Goal: Task Accomplishment & Management: Use online tool/utility

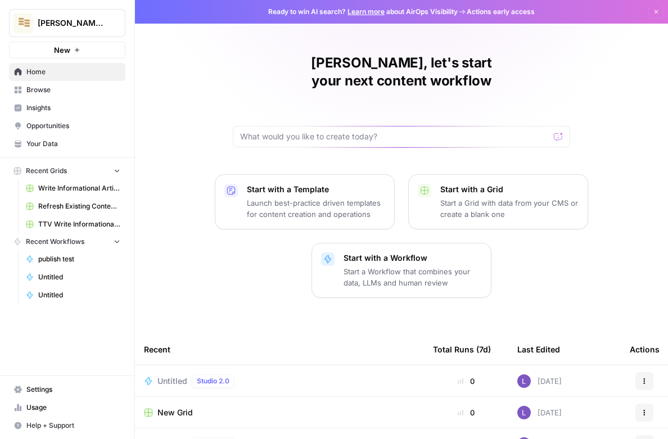
click at [166, 376] on span "Untitled" at bounding box center [172, 381] width 30 height 11
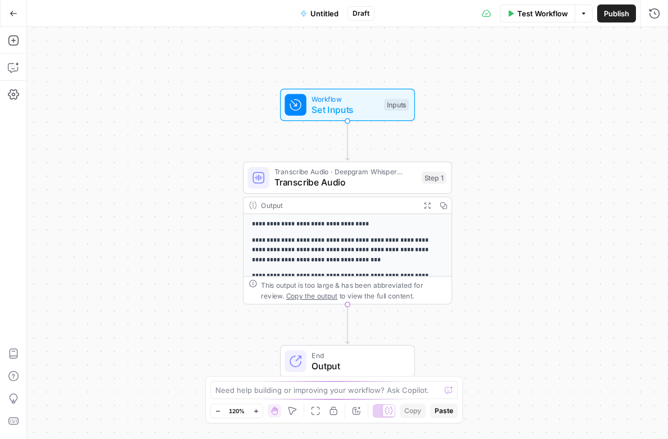
click at [15, 15] on icon "button" at bounding box center [14, 14] width 8 height 8
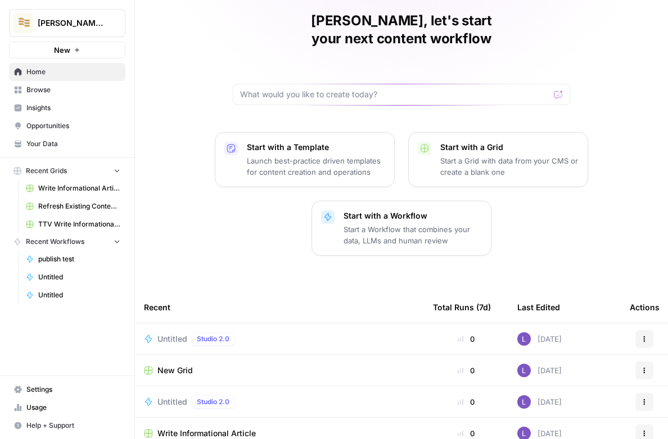
scroll to position [49, 0]
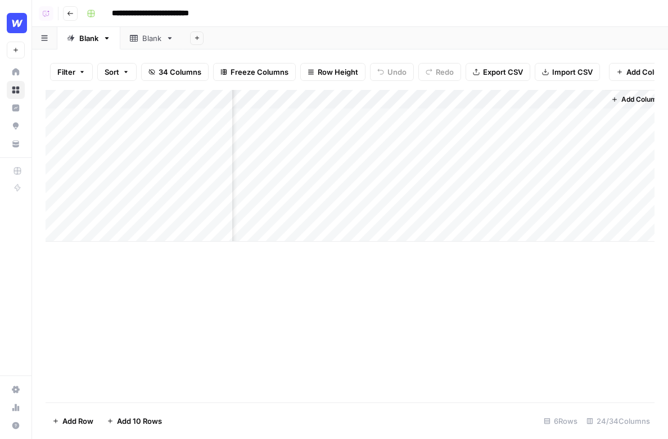
scroll to position [0, 2374]
click at [626, 94] on span "Add Column" at bounding box center [628, 99] width 39 height 10
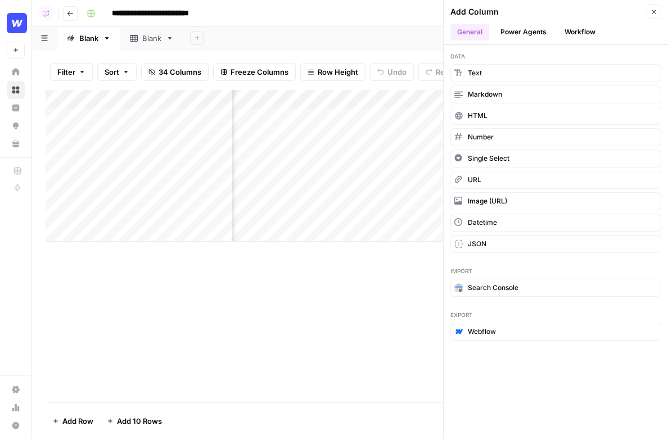
click at [520, 26] on button "Power Agents" at bounding box center [524, 32] width 60 height 17
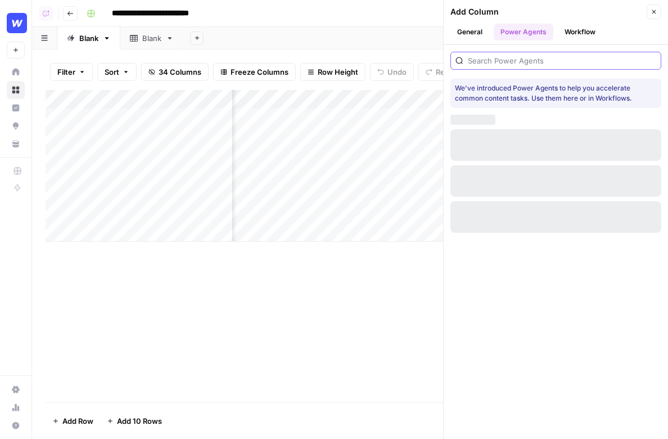
click at [543, 63] on input "search" at bounding box center [562, 60] width 188 height 11
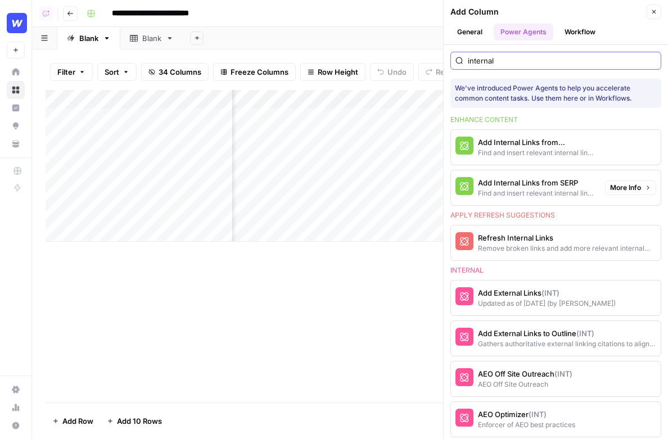
type input "internal"
click at [572, 189] on div "Find and insert relevant internal links from SERP" at bounding box center [537, 193] width 118 height 10
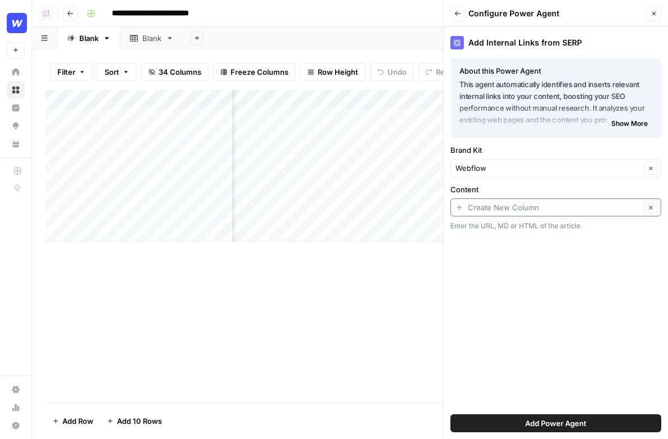
click at [561, 204] on input "Content" at bounding box center [554, 207] width 173 height 11
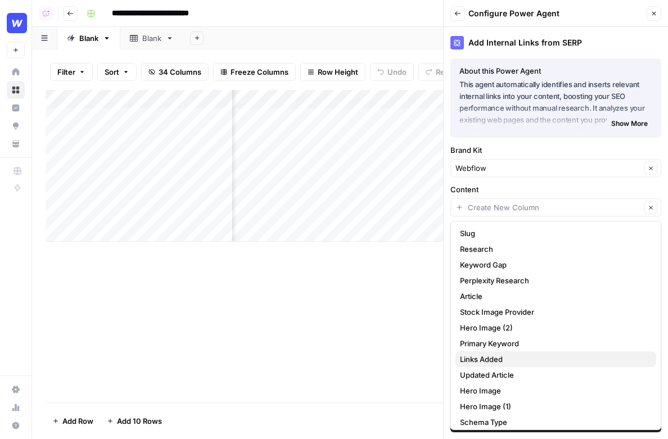
scroll to position [140, 0]
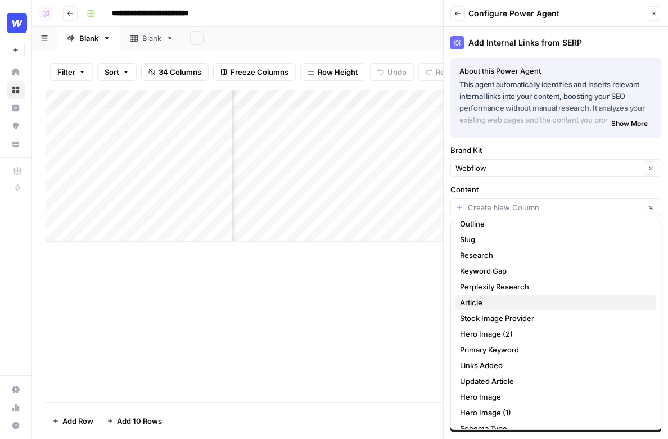
click at [545, 306] on span "Article" at bounding box center [553, 302] width 187 height 11
type input "Article"
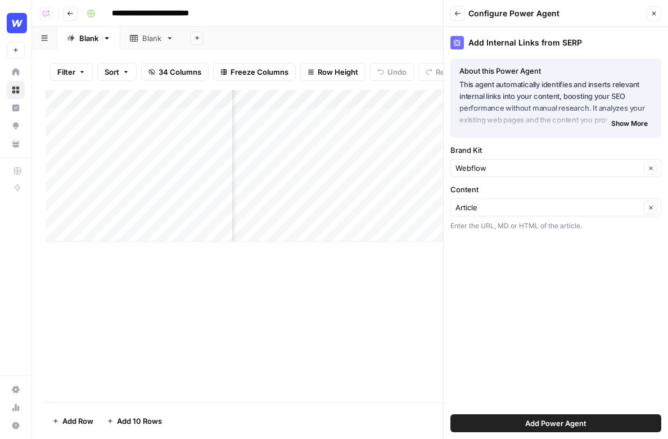
click at [573, 423] on span "Add Power Agent" at bounding box center [555, 423] width 61 height 11
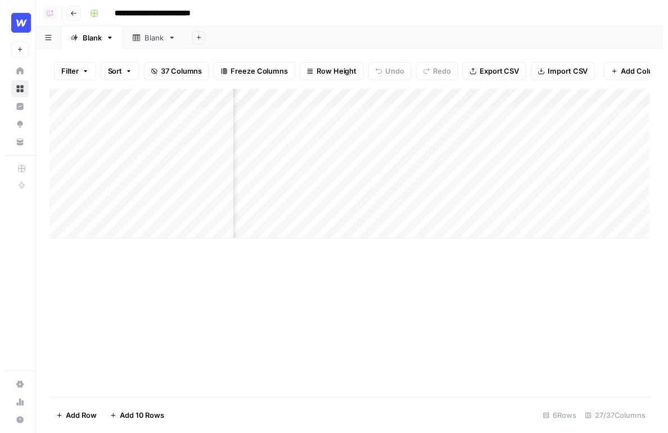
scroll to position [0, 2666]
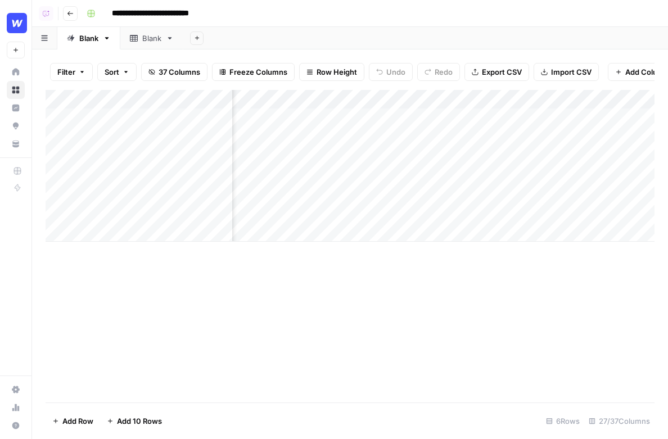
click at [368, 113] on div "Add Column" at bounding box center [350, 166] width 609 height 152
click at [399, 137] on div "Add Column" at bounding box center [350, 166] width 609 height 152
click at [431, 116] on div "Add Column" at bounding box center [350, 166] width 609 height 152
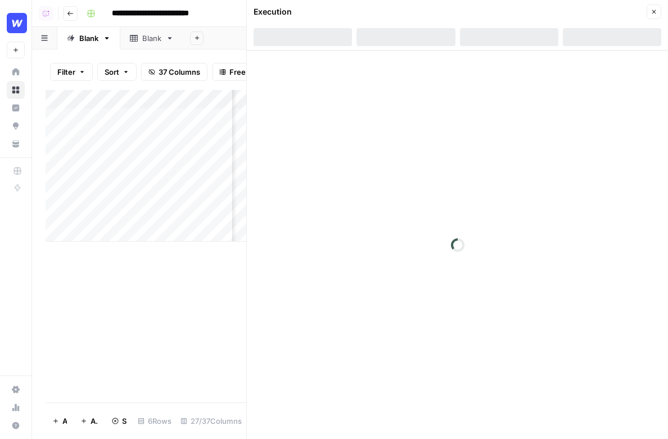
click at [662, 16] on header "Execution Close" at bounding box center [457, 25] width 421 height 51
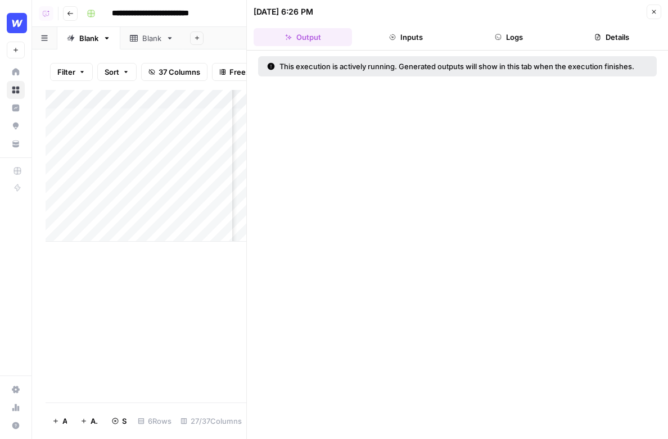
click at [654, 14] on icon "button" at bounding box center [654, 11] width 7 height 7
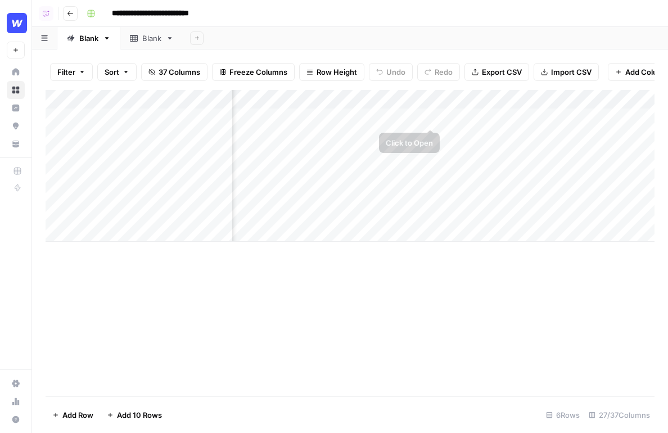
click at [431, 119] on div "Add Column" at bounding box center [350, 166] width 609 height 152
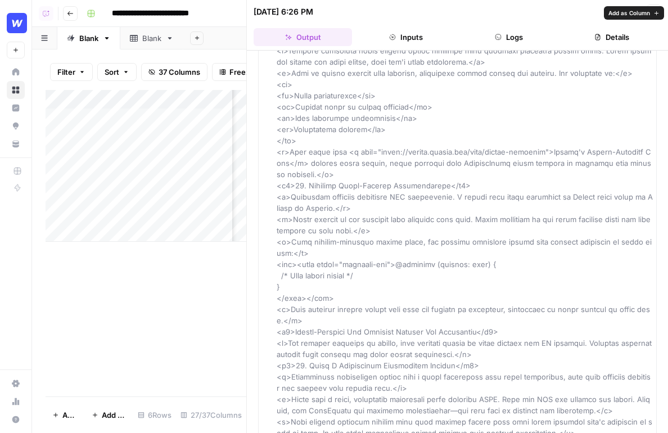
scroll to position [3043, 0]
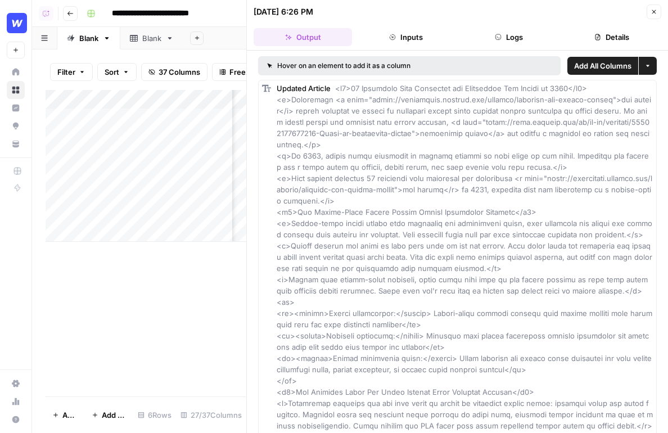
click at [644, 16] on div "09/04/25 at 6:26 PM Close" at bounding box center [458, 11] width 408 height 15
click at [651, 15] on icon "button" at bounding box center [654, 11] width 7 height 7
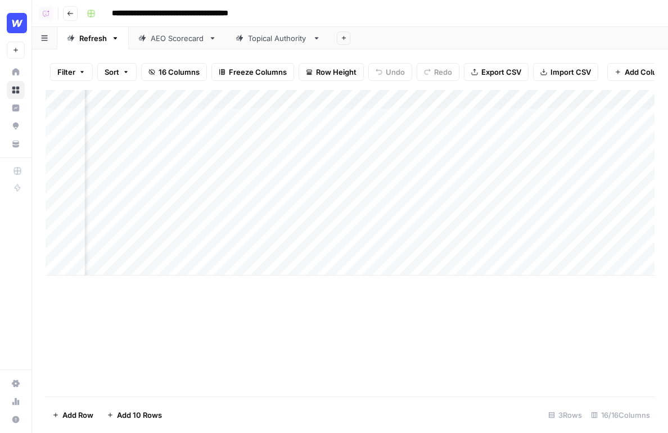
scroll to position [0, 1492]
click at [158, 39] on div "AEO Scorecard" at bounding box center [177, 38] width 53 height 11
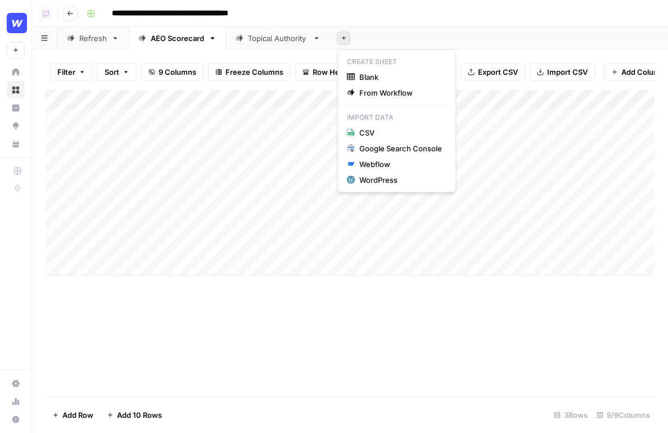
click at [345, 37] on icon "button" at bounding box center [344, 38] width 6 height 6
click at [138, 121] on div "Add Column" at bounding box center [350, 183] width 609 height 186
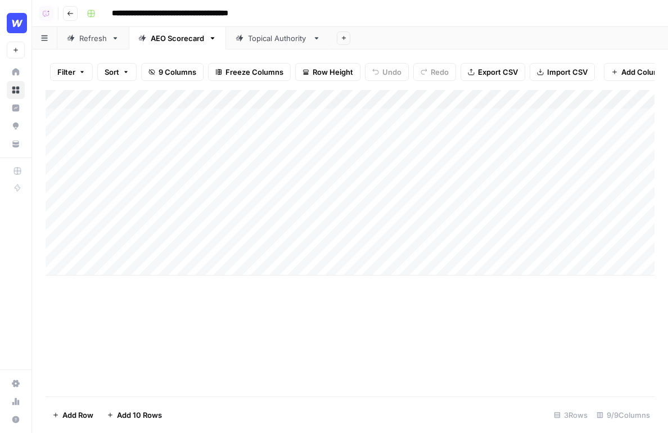
click at [138, 121] on div "Add Column" at bounding box center [350, 183] width 609 height 186
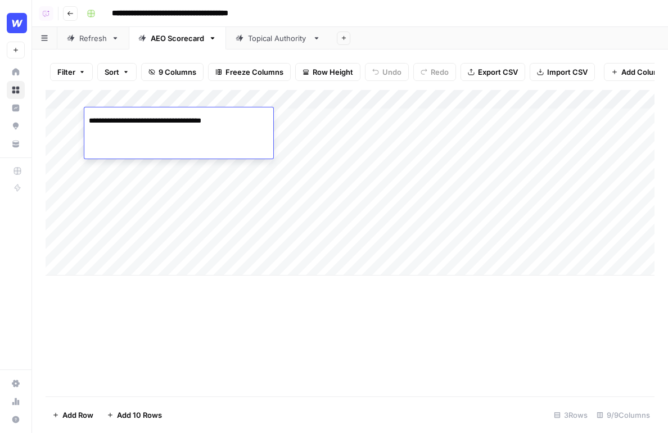
click at [138, 121] on input "**********" at bounding box center [179, 120] width 180 height 13
click at [349, 34] on button "Add Sheet" at bounding box center [343, 37] width 13 height 13
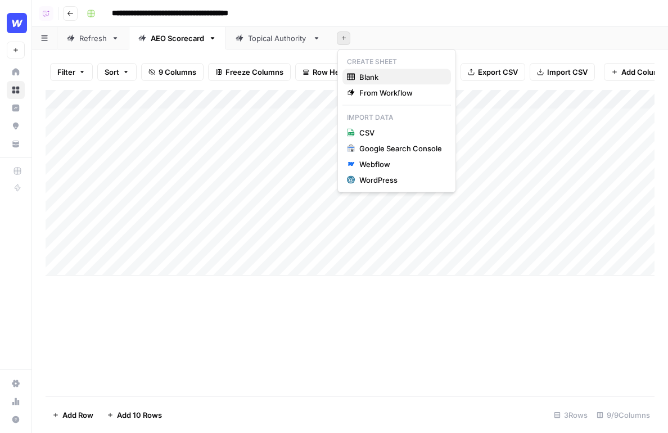
click at [375, 82] on span "Blank" at bounding box center [400, 76] width 83 height 11
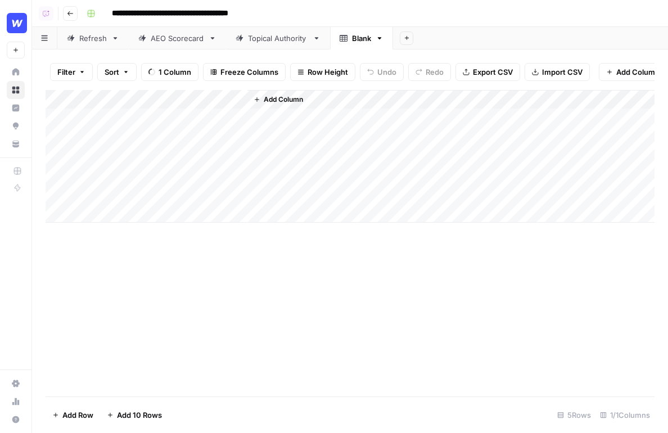
click at [165, 120] on div "Add Column" at bounding box center [350, 156] width 609 height 133
type textarea "**********"
click at [292, 99] on span "Add Column" at bounding box center [283, 99] width 39 height 10
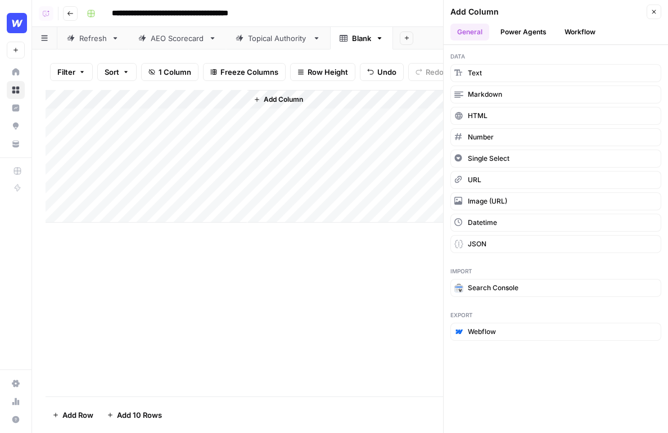
click at [536, 37] on button "Power Agents" at bounding box center [524, 32] width 60 height 17
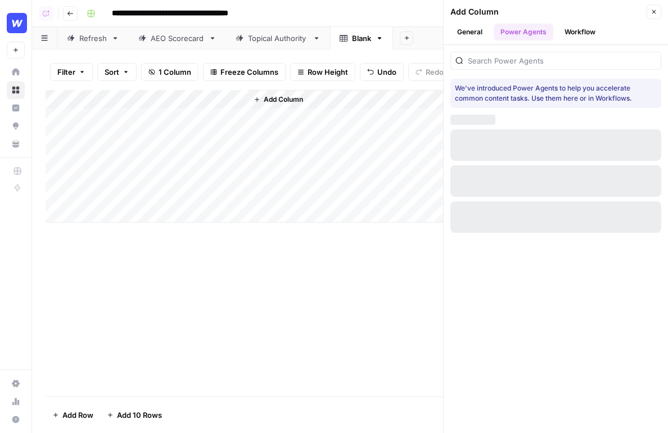
click at [554, 67] on div at bounding box center [555, 61] width 211 height 18
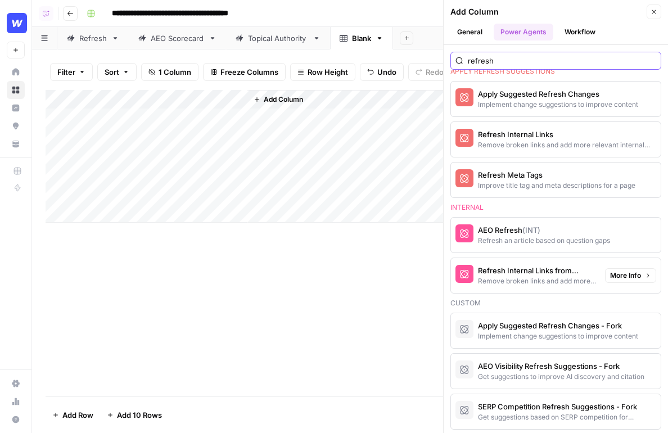
scroll to position [185, 0]
type input "refresh"
click at [494, 277] on div "Remove broken links and add more relevant links from SERP" at bounding box center [537, 281] width 118 height 10
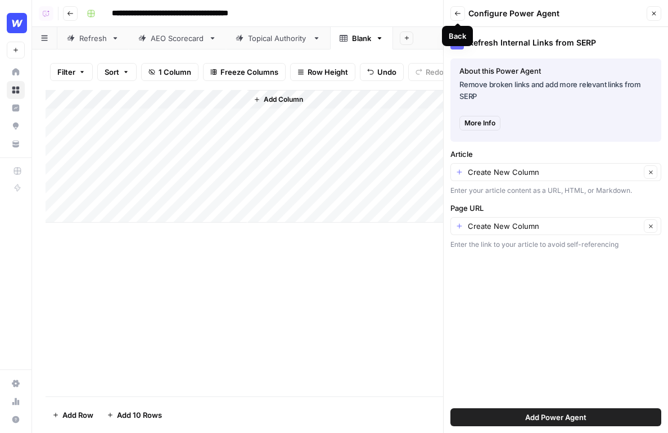
click at [458, 11] on icon "button" at bounding box center [457, 13] width 7 height 7
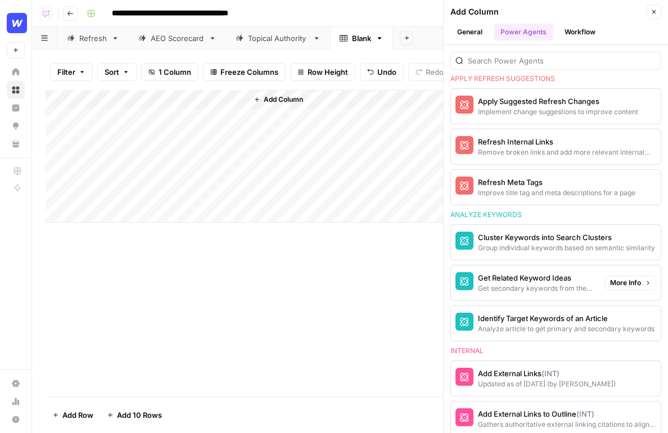
scroll to position [759, 0]
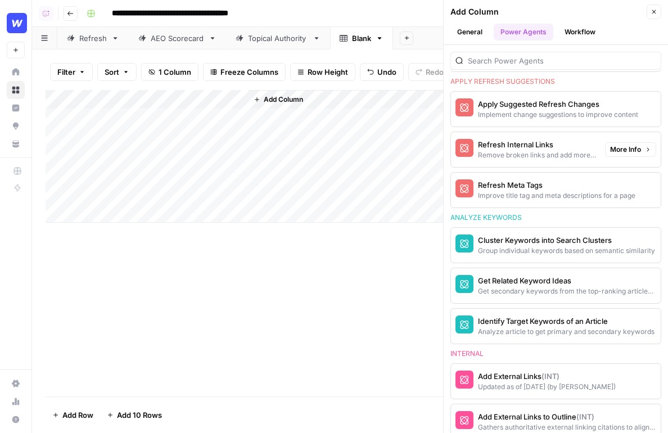
click at [619, 146] on span "More Info" at bounding box center [625, 150] width 31 height 10
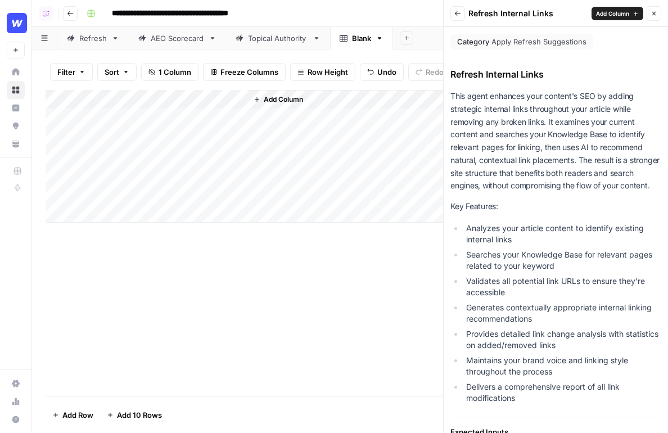
click at [60, 14] on header "**********" at bounding box center [350, 13] width 636 height 27
click at [70, 13] on icon "button" at bounding box center [70, 13] width 6 height 4
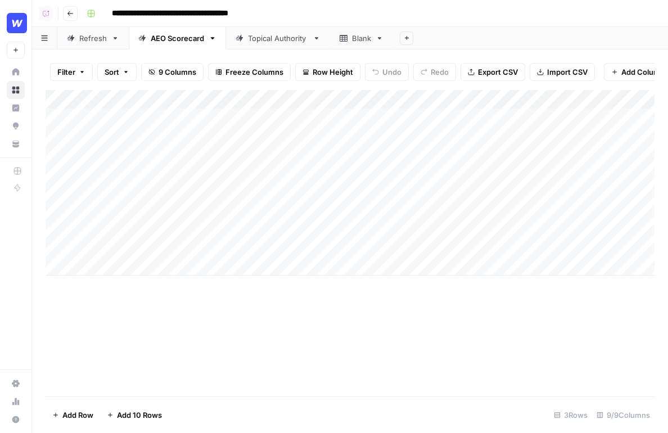
click at [68, 13] on icon "button" at bounding box center [70, 13] width 6 height 4
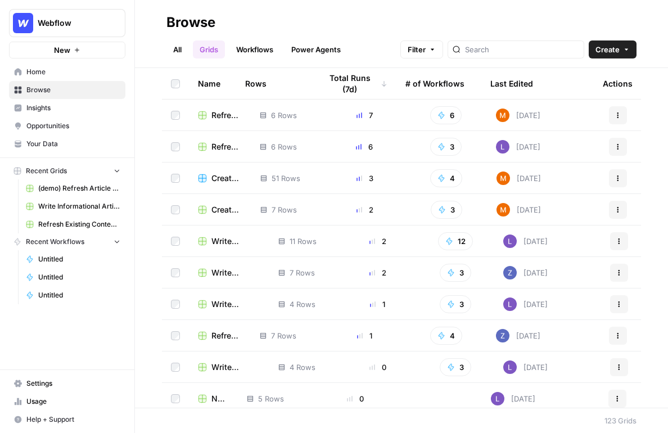
click at [617, 52] on span "Create" at bounding box center [607, 49] width 24 height 11
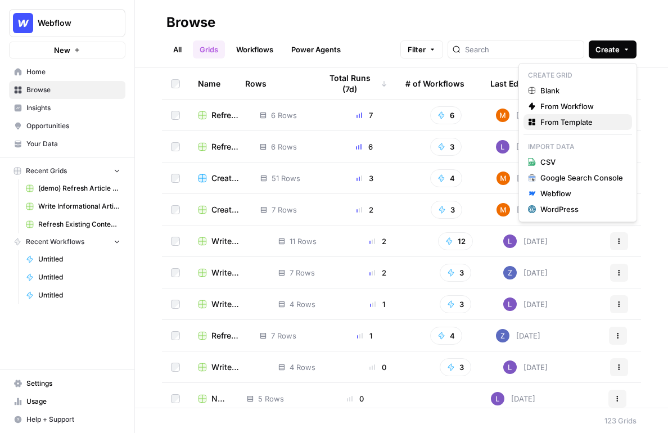
click at [585, 116] on span "From Template" at bounding box center [581, 121] width 83 height 11
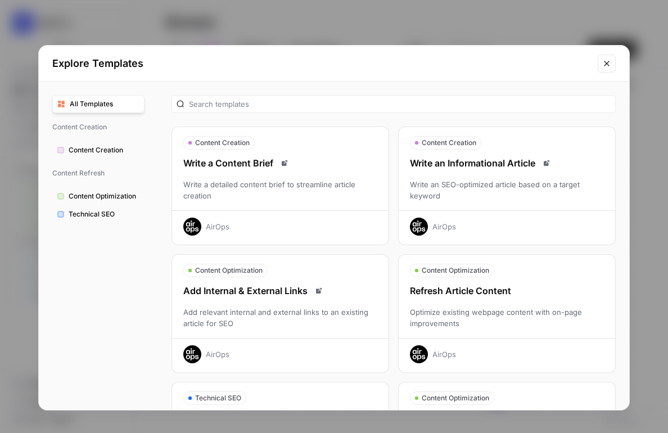
click at [499, 287] on div "Refresh Article Content" at bounding box center [507, 290] width 216 height 13
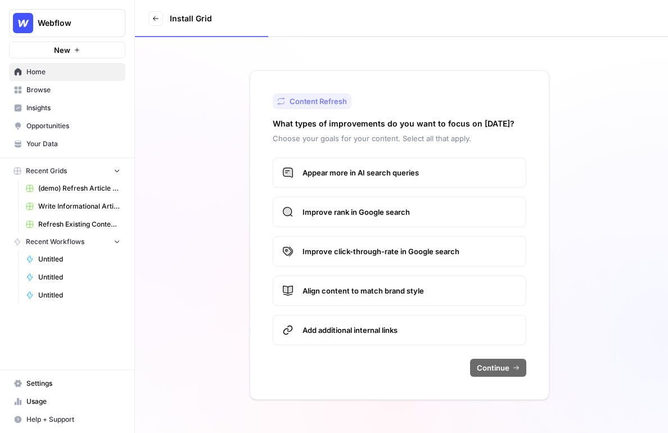
click at [441, 328] on span "Add additional internal links" at bounding box center [409, 329] width 214 height 11
click at [445, 252] on span "Improve click-through-rate in Google search" at bounding box center [409, 251] width 214 height 11
click at [453, 217] on span "Improve rank in Google search" at bounding box center [409, 211] width 214 height 11
click at [470, 273] on div "Appear more in AI search queries Improve rank in Google search Improve click-th…" at bounding box center [400, 251] width 254 height 188
click at [473, 295] on span "Align content to match brand style" at bounding box center [409, 290] width 214 height 11
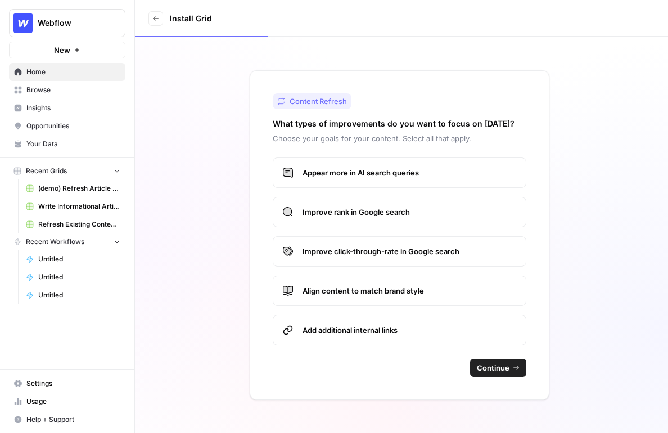
click at [481, 364] on span "Continue" at bounding box center [493, 367] width 33 height 11
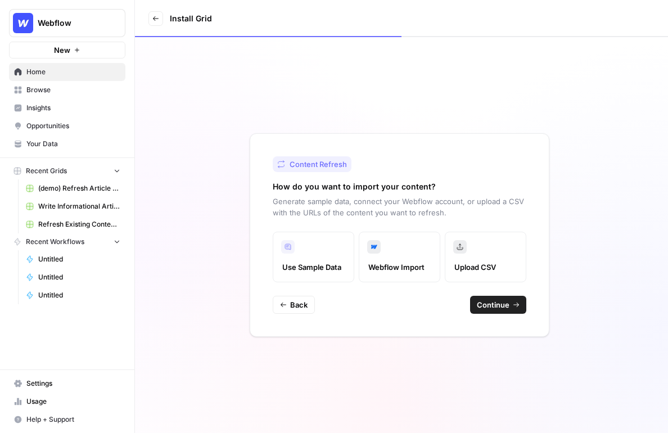
click at [496, 313] on button "Continue" at bounding box center [498, 305] width 56 height 18
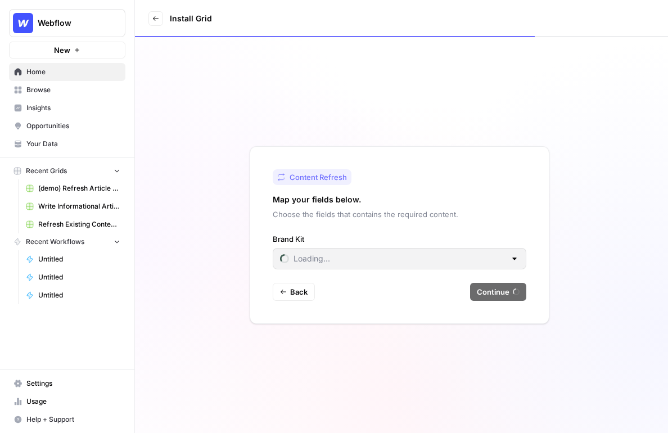
type input "Cluby"
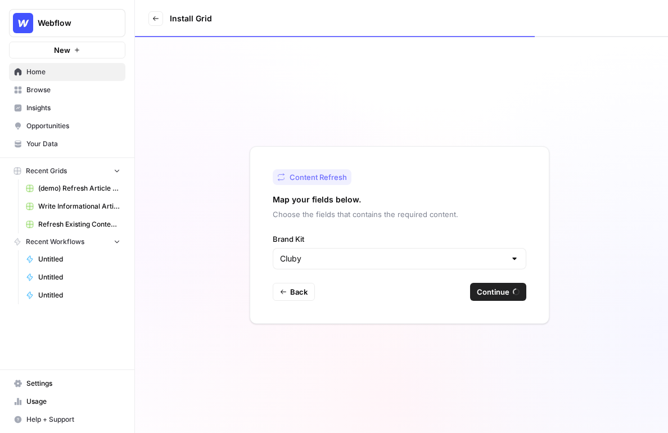
click at [507, 302] on div "Content Refresh Map your fields below. Choose the fields that contains the requ…" at bounding box center [400, 235] width 300 height 178
click at [503, 296] on span "Continue" at bounding box center [493, 291] width 33 height 11
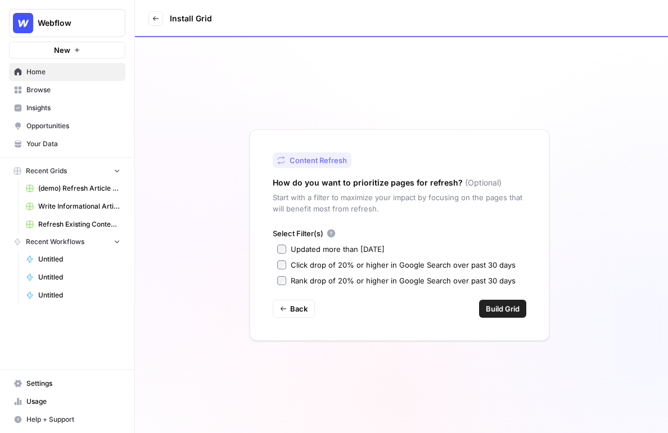
click at [277, 237] on span "Select Filter(s)" at bounding box center [298, 233] width 51 height 11
click at [493, 313] on span "Build Grid" at bounding box center [503, 308] width 34 height 11
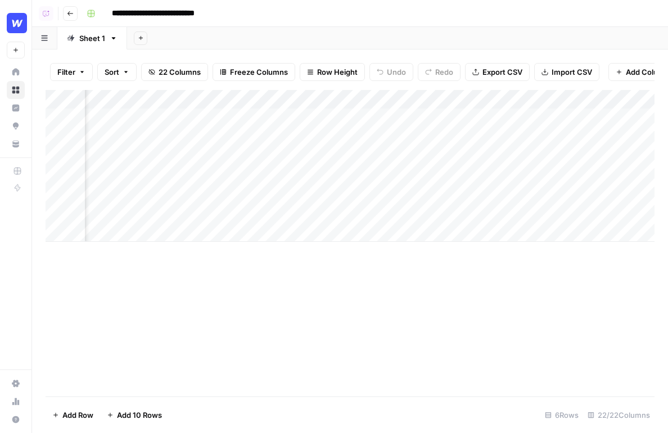
scroll to position [0, 1537]
click at [583, 99] on div "Add Column" at bounding box center [350, 166] width 609 height 152
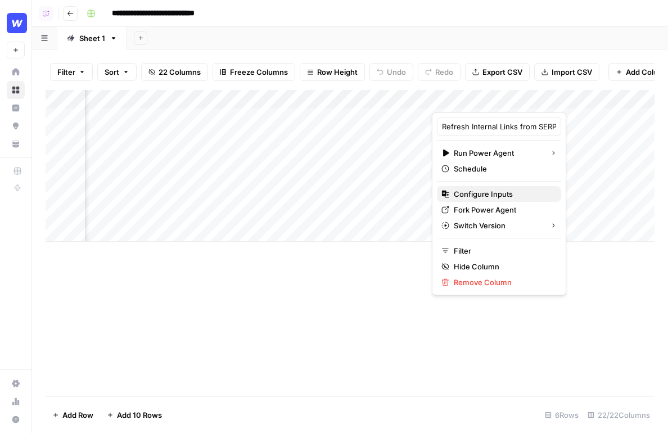
click at [489, 194] on span "Configure Inputs" at bounding box center [503, 193] width 98 height 11
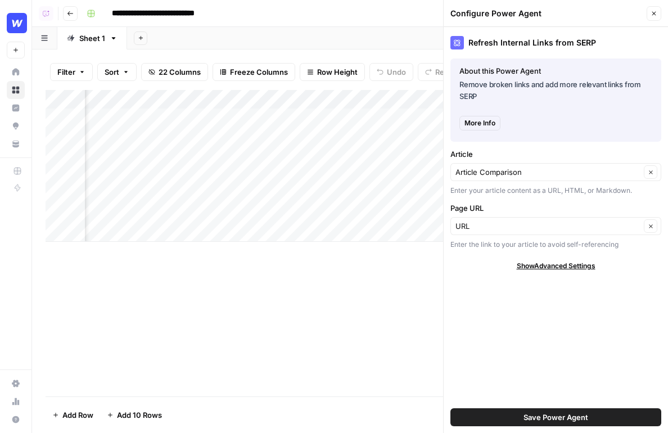
click at [653, 15] on icon "button" at bounding box center [654, 13] width 7 height 7
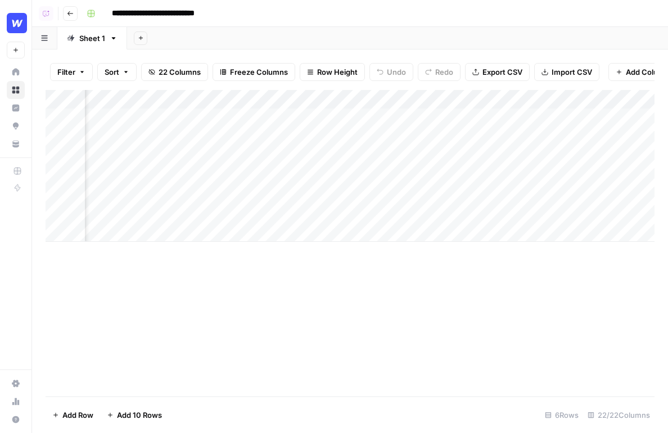
scroll to position [0, 1573]
click at [532, 102] on div "Add Column" at bounding box center [350, 166] width 609 height 152
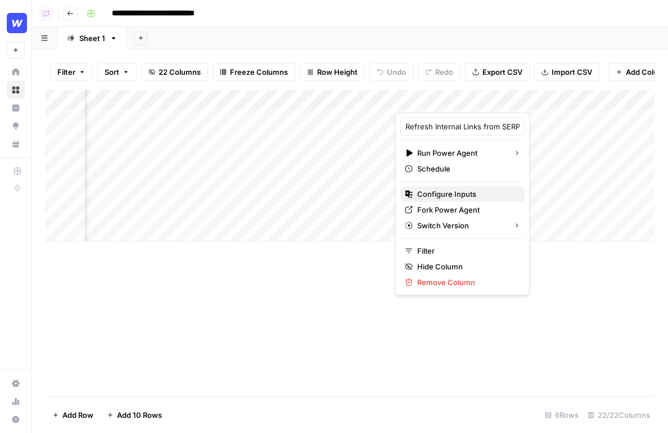
click at [454, 195] on span "Configure Inputs" at bounding box center [466, 193] width 98 height 11
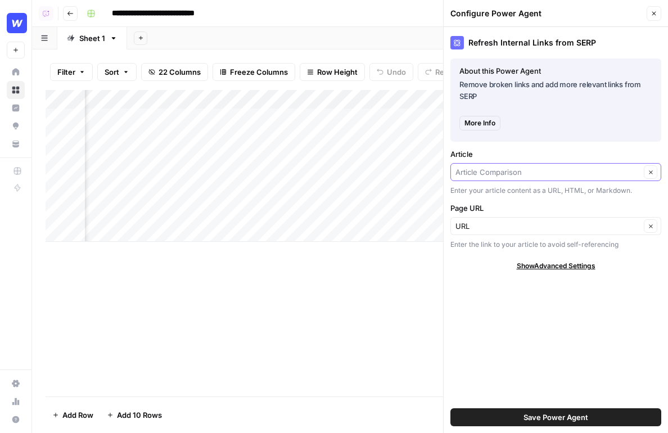
click at [545, 177] on input "Article" at bounding box center [547, 171] width 185 height 11
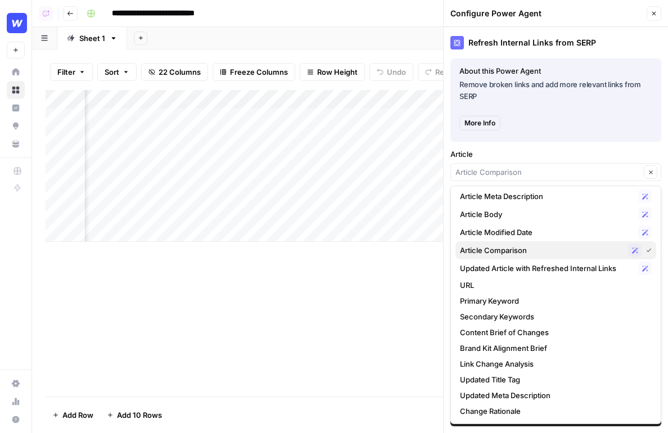
scroll to position [0, 0]
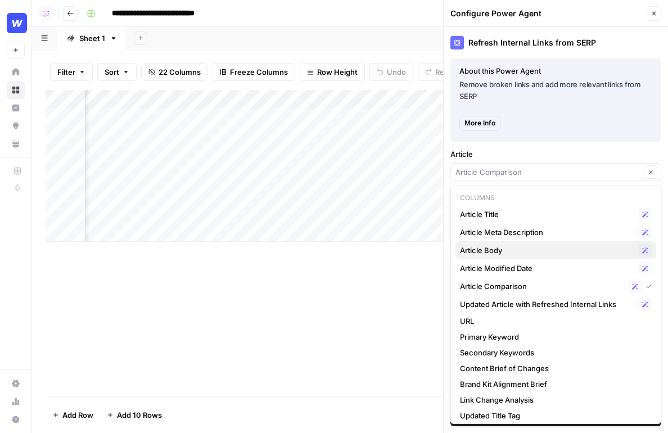
click at [527, 255] on span "Article Body" at bounding box center [547, 250] width 174 height 11
type input "Article Body"
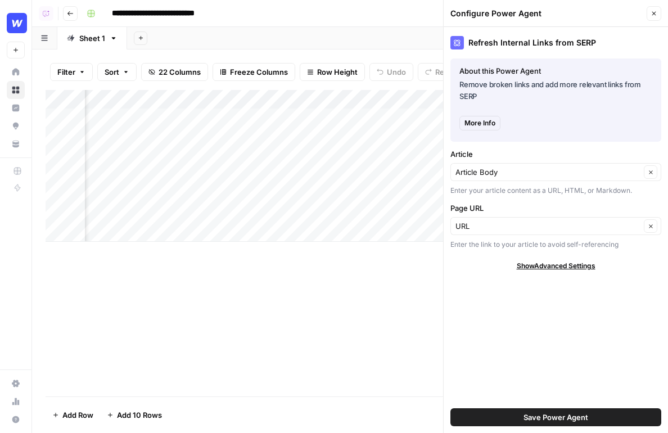
click at [547, 412] on span "Save Power Agent" at bounding box center [555, 417] width 65 height 11
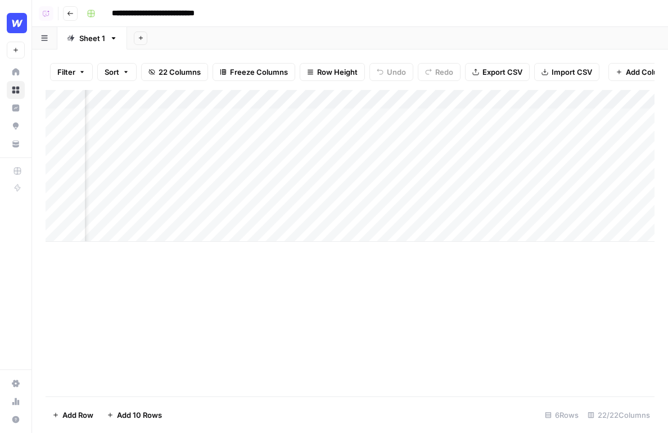
click at [482, 111] on div "Add Column" at bounding box center [350, 166] width 609 height 152
click at [478, 142] on div "Add Column" at bounding box center [350, 166] width 609 height 152
